Goal: Contribute content: Add original content to the website for others to see

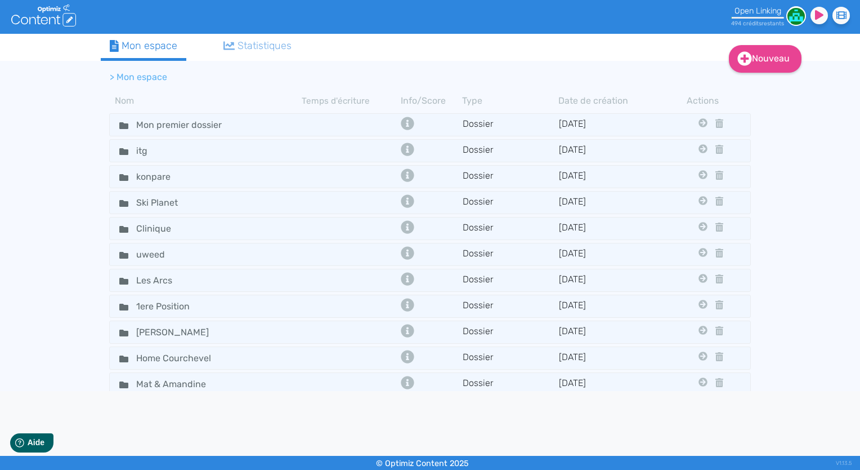
click at [349, 56] on ul "Mon espace Statistiques" at bounding box center [394, 47] width 586 height 27
click at [783, 61] on link "Nouveau" at bounding box center [765, 59] width 73 height 28
click at [769, 93] on button "Contenu" at bounding box center [773, 87] width 90 height 18
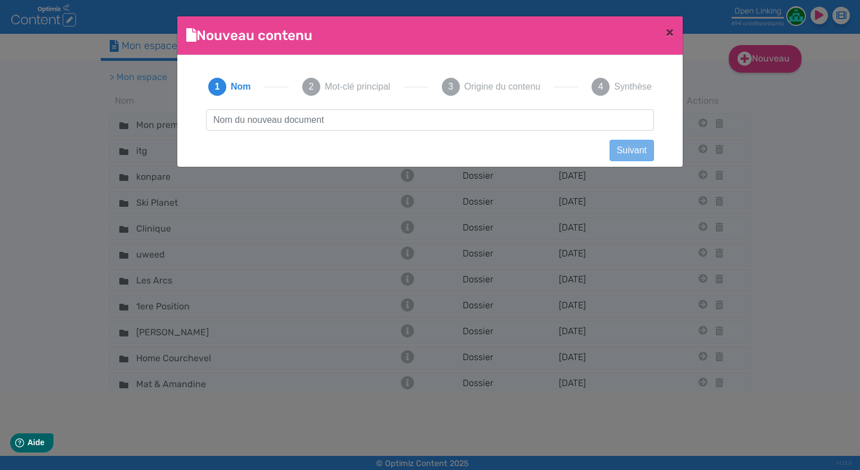
scroll to position [1, 0]
click at [470, 125] on input "text" at bounding box center [430, 119] width 448 height 21
type input "numérisation xelians"
click at [624, 146] on button "Suivant" at bounding box center [632, 150] width 44 height 21
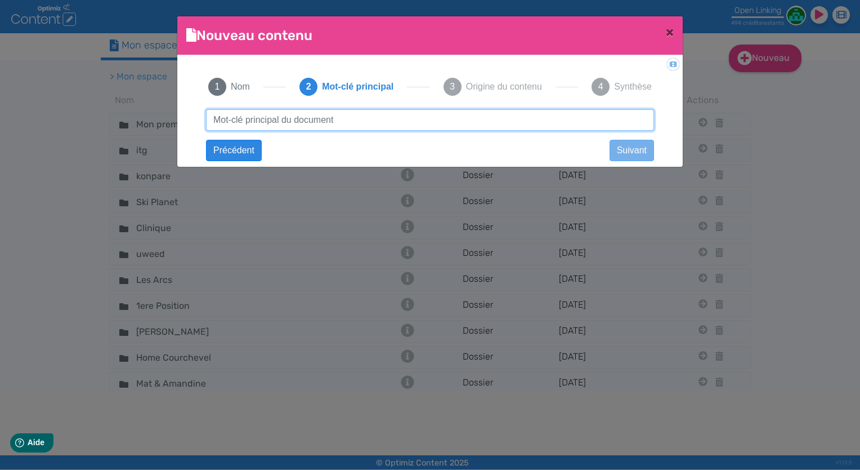
click at [477, 128] on input "text" at bounding box center [430, 119] width 448 height 21
type input "numérisation de documents"
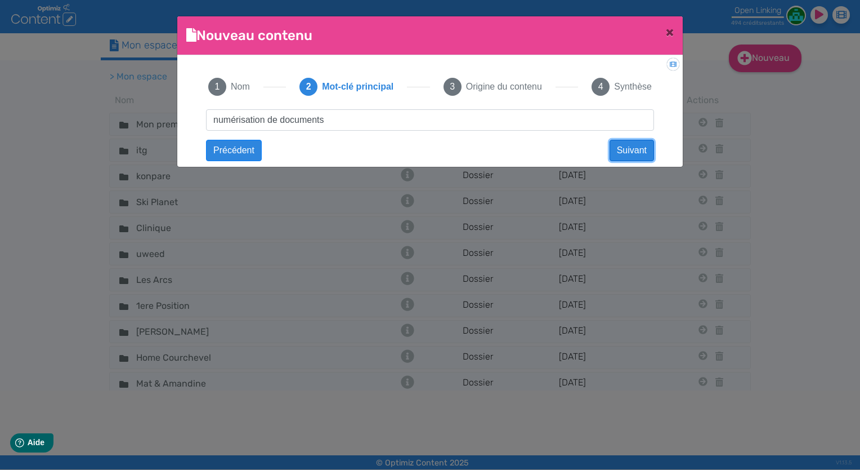
click at [631, 141] on button "Suivant" at bounding box center [632, 150] width 44 height 21
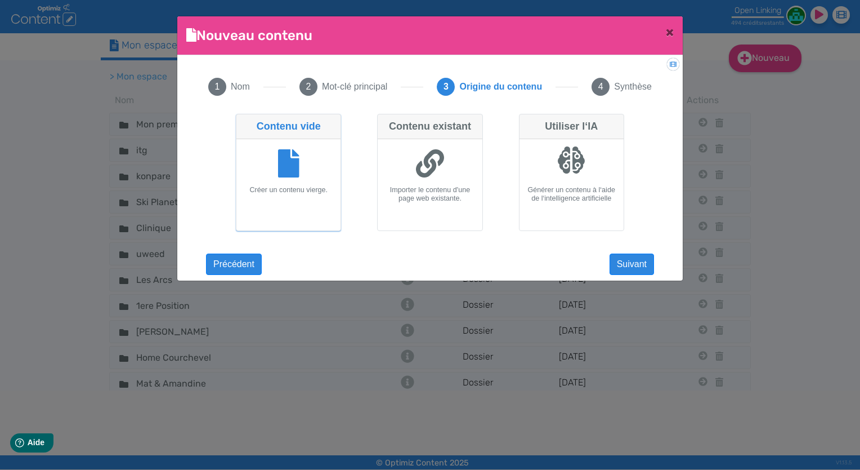
click at [472, 189] on h6 "Importer le contenu d'une page web existante." at bounding box center [429, 194] width 95 height 17
click at [385, 121] on input "Contenu existant Importer le contenu d'une page web existante." at bounding box center [380, 117] width 7 height 7
radio input "true"
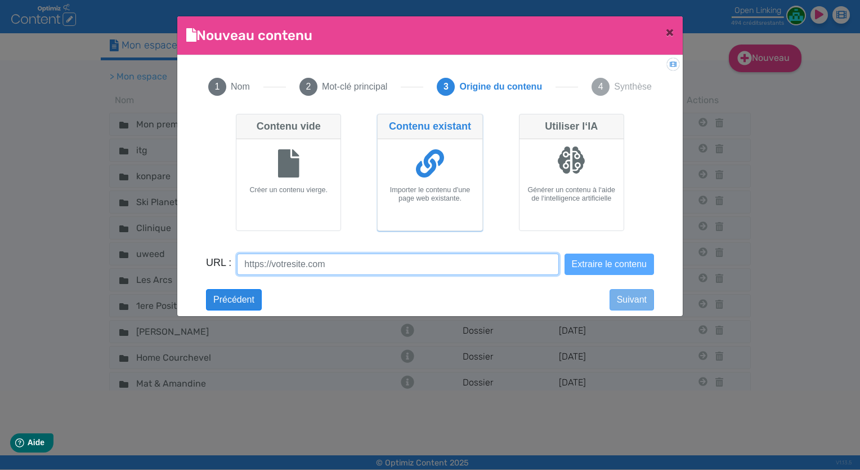
click at [385, 260] on input "URL :" at bounding box center [397, 263] width 321 height 21
paste input "https://www.xelians.fr/nos-expertises/numerisation-2/"
type input "https://www.xelians.fr/nos-expertises/numerisation-2/"
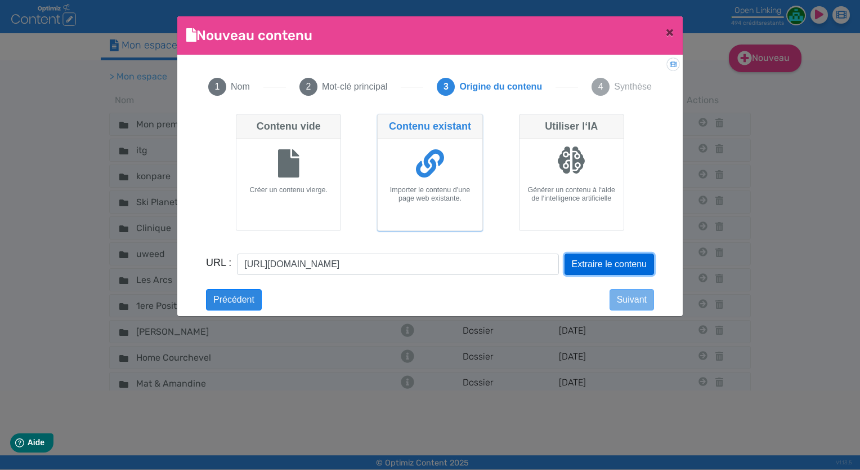
click at [604, 266] on button "Extraire le contenu" at bounding box center [610, 263] width 90 height 21
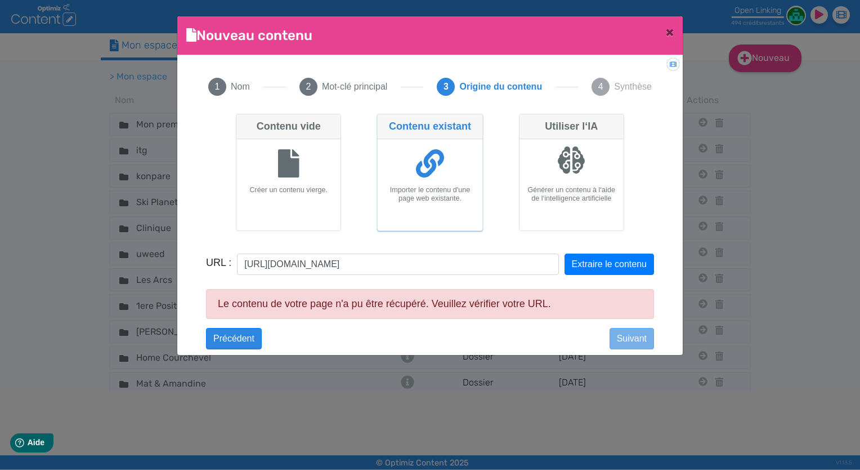
click at [565, 175] on div at bounding box center [571, 165] width 95 height 42
click at [526, 121] on input "Utiliser l‘IA Générer un contenu à l‘aide de l‘intelligence artificielle" at bounding box center [522, 117] width 7 height 7
radio input "true"
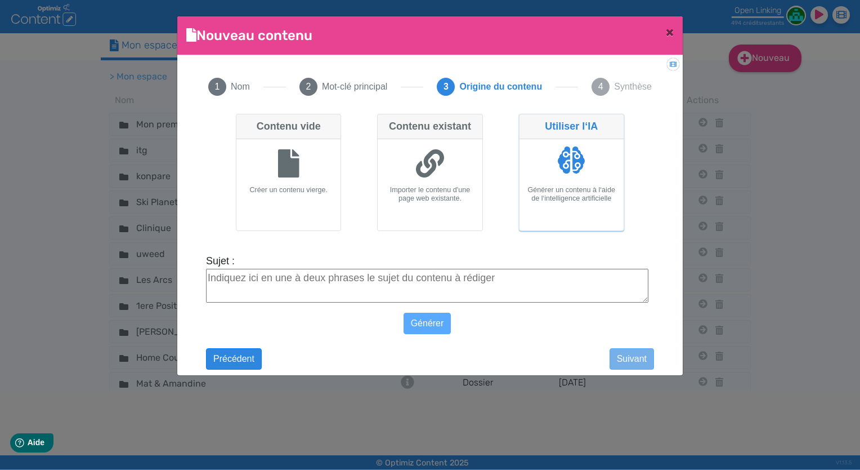
click at [326, 187] on h6 "Créer un contenu vierge." at bounding box center [288, 190] width 95 height 8
click at [243, 121] on input "Contenu vide Créer un contenu vierge." at bounding box center [239, 117] width 7 height 7
radio input "true"
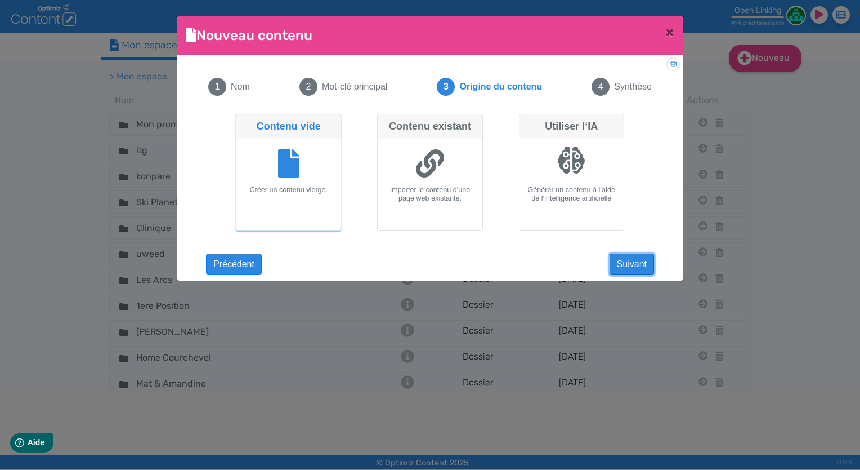
click at [622, 262] on button "Suivant" at bounding box center [632, 263] width 44 height 21
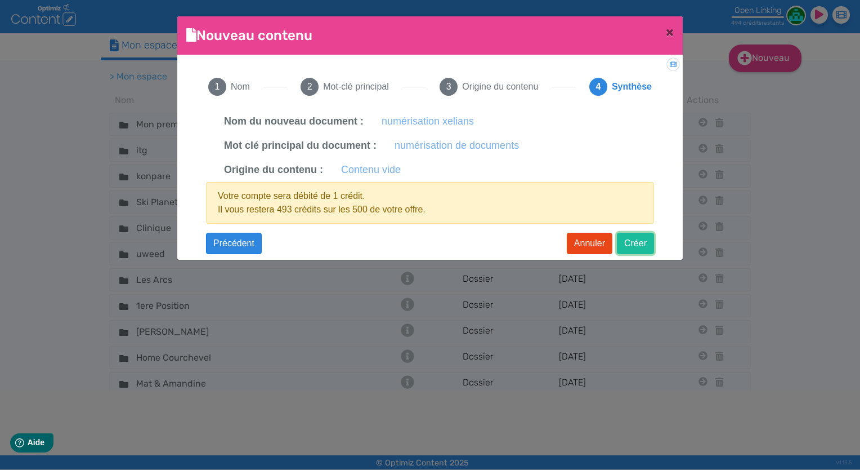
click at [626, 240] on button "Créer" at bounding box center [635, 243] width 37 height 21
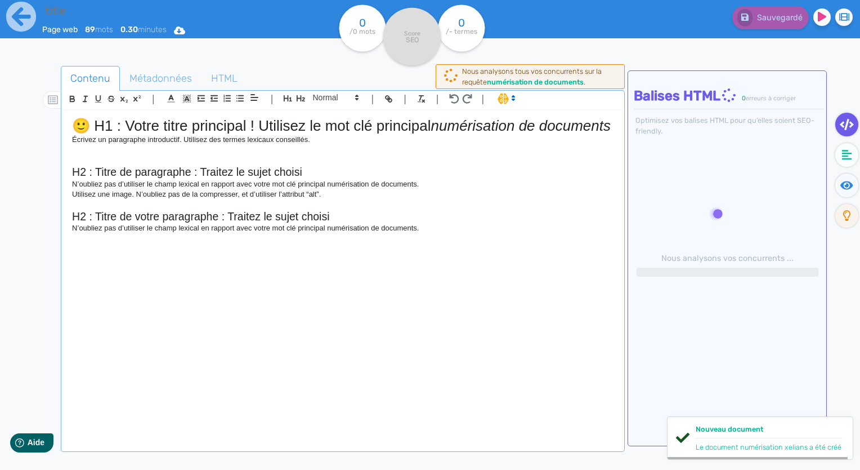
type input "numérisation xelians"
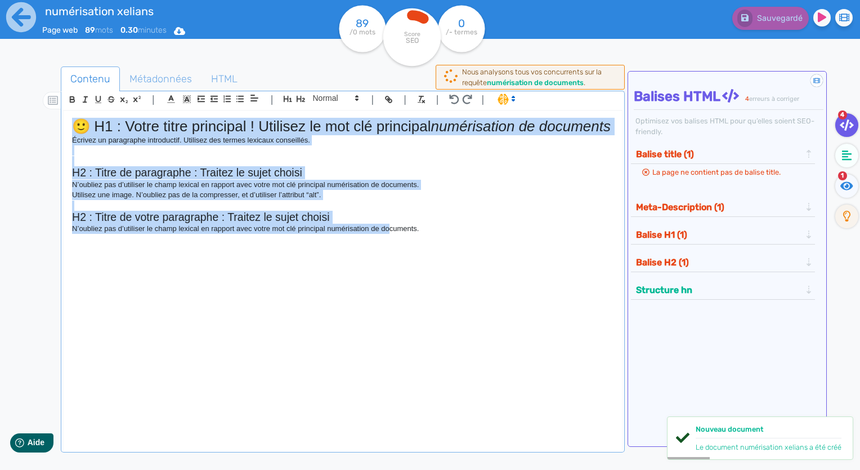
drag, startPoint x: 390, startPoint y: 282, endPoint x: -9, endPoint y: 106, distance: 435.4
click at [0, 106] on html "numérisation xelians Page web 89 mots 0.30 minutes Html Pdf Word 89 /0 mots Sco…" at bounding box center [430, 235] width 860 height 470
